Goal: Task Accomplishment & Management: Use online tool/utility

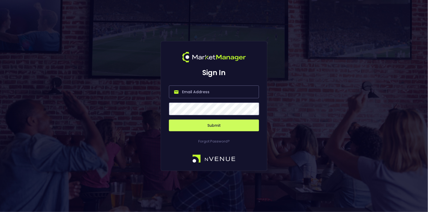
type input "[EMAIL_ADDRESS][DOMAIN_NAME]"
click at [219, 130] on button "Submit" at bounding box center [214, 126] width 90 height 12
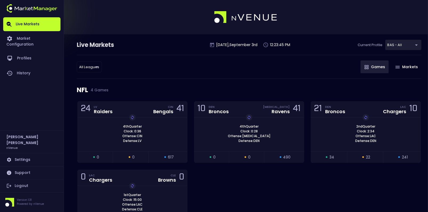
click at [199, 75] on div "All Leagues all leagues ​ Games Markets" at bounding box center [249, 67] width 345 height 24
click at [103, 179] on div "Chargers" at bounding box center [100, 180] width 23 height 5
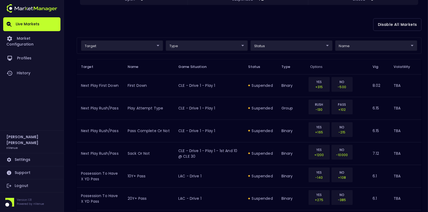
scroll to position [131, 0]
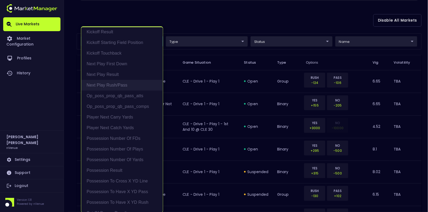
scroll to position [33, 0]
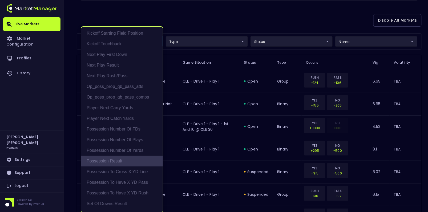
click at [119, 159] on li "Possession Result" at bounding box center [122, 161] width 82 height 11
type input "Possession Result"
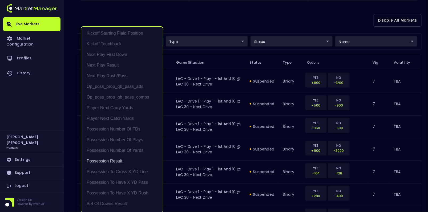
click at [213, 73] on div at bounding box center [214, 106] width 428 height 212
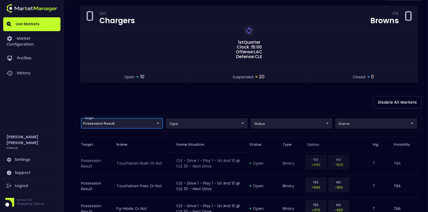
scroll to position [0, 0]
